Goal: Task Accomplishment & Management: Manage account settings

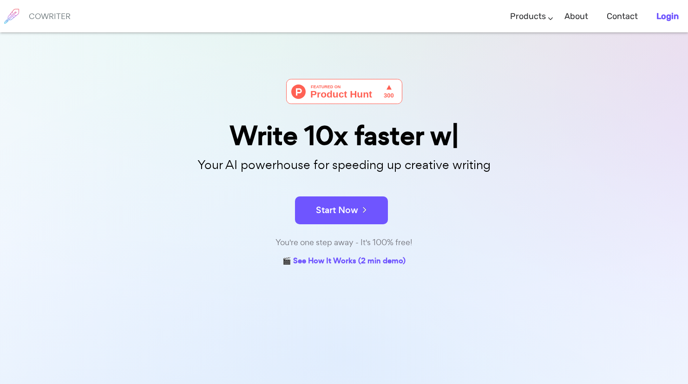
click at [663, 18] on b "Login" at bounding box center [667, 16] width 22 height 10
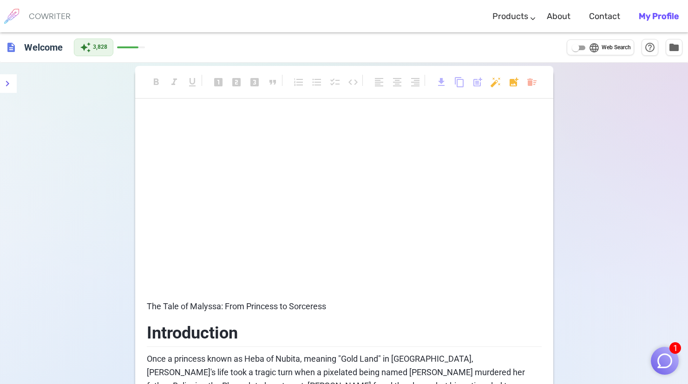
click at [261, 232] on p "﻿" at bounding box center [344, 237] width 395 height 13
click at [234, 138] on p "﻿" at bounding box center [344, 135] width 395 height 13
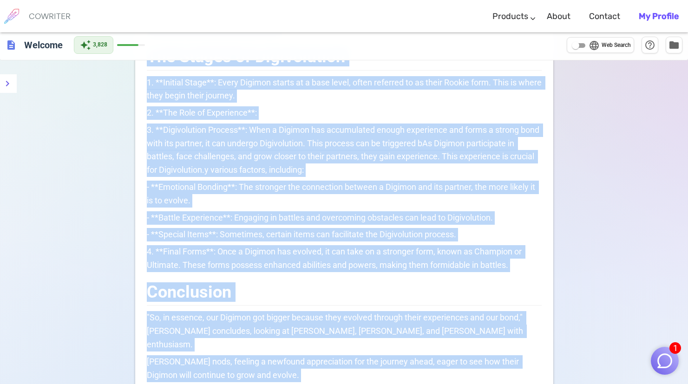
scroll to position [1179, 0]
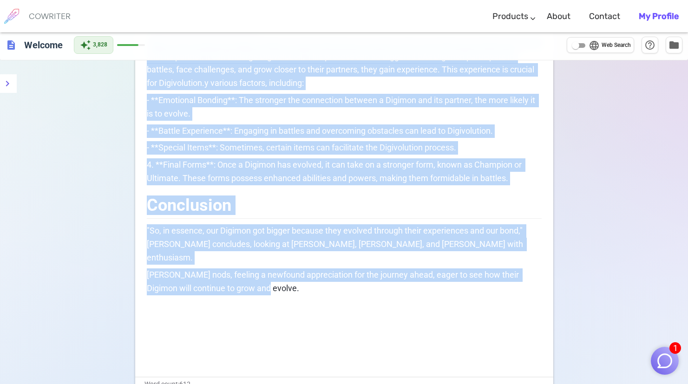
drag, startPoint x: 247, startPoint y: 165, endPoint x: 427, endPoint y: 215, distance: 187.2
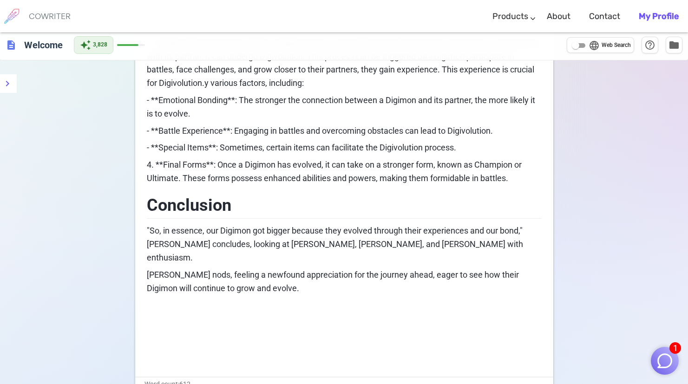
click at [659, 17] on b "My Profile" at bounding box center [659, 16] width 40 height 10
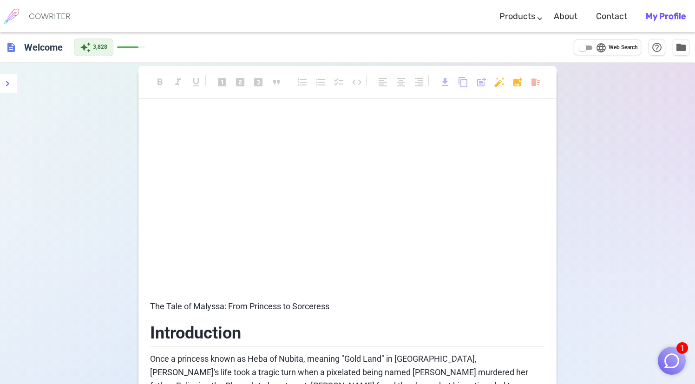
click at [679, 13] on b "My Profile" at bounding box center [666, 16] width 40 height 10
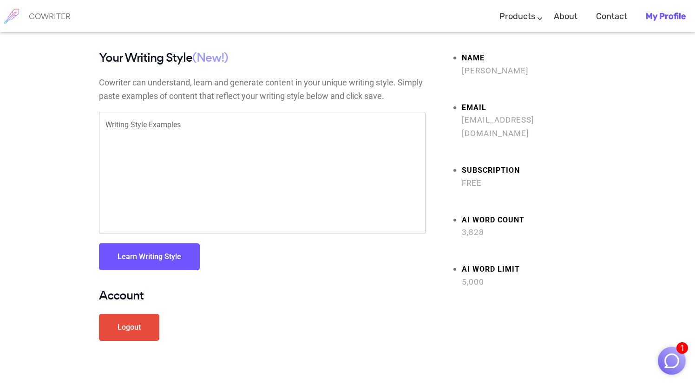
click at [129, 333] on link "Logout" at bounding box center [129, 327] width 60 height 27
